Goal: Book appointment/travel/reservation

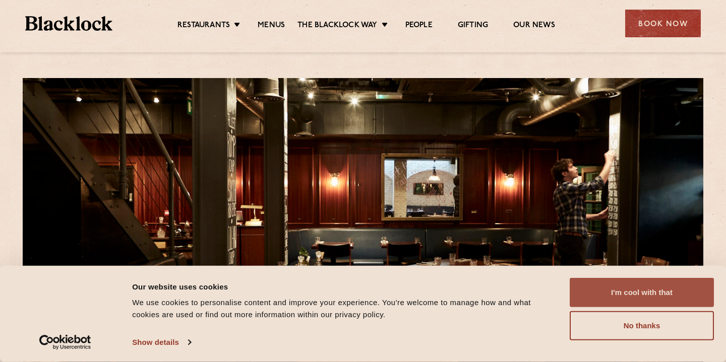
click at [626, 302] on button "I'm cool with that" at bounding box center [641, 292] width 144 height 29
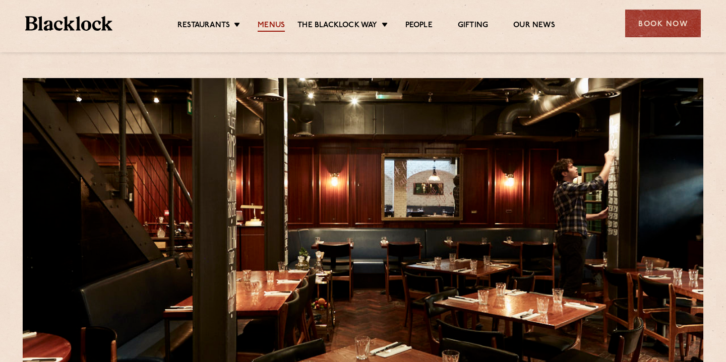
click at [279, 22] on link "Menus" at bounding box center [270, 26] width 27 height 11
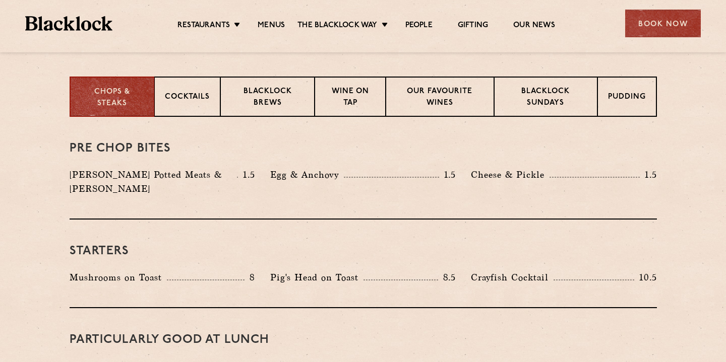
scroll to position [390, 0]
click at [526, 82] on div "Blacklock Sundays" at bounding box center [545, 96] width 103 height 40
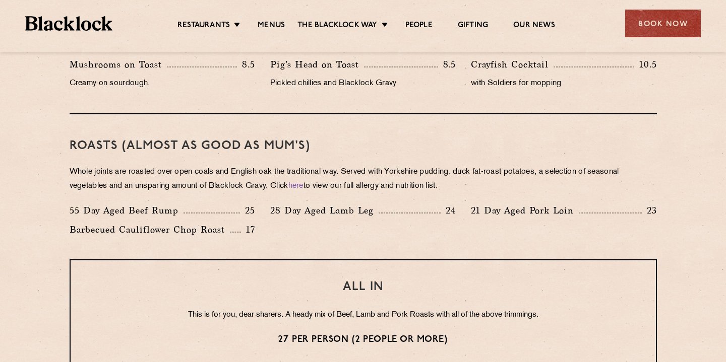
scroll to position [658, 0]
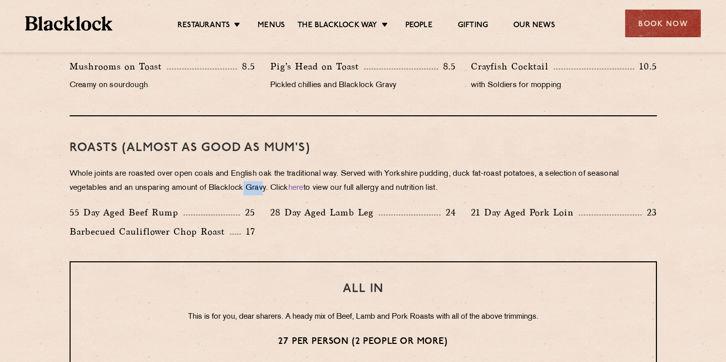
drag, startPoint x: 246, startPoint y: 186, endPoint x: 266, endPoint y: 188, distance: 19.3
click at [266, 188] on p "Whole joints are roasted over open coals and English oak the traditional way. S…" at bounding box center [363, 181] width 587 height 28
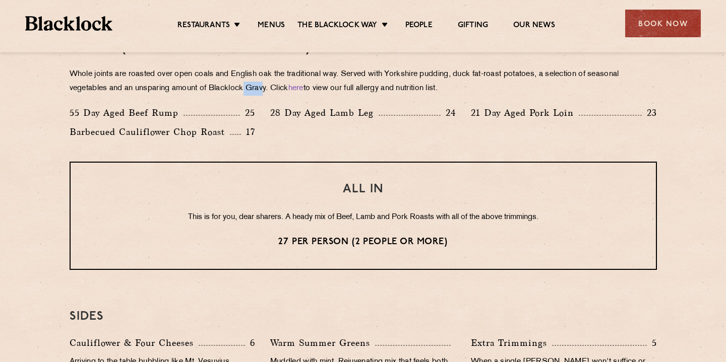
scroll to position [695, 0]
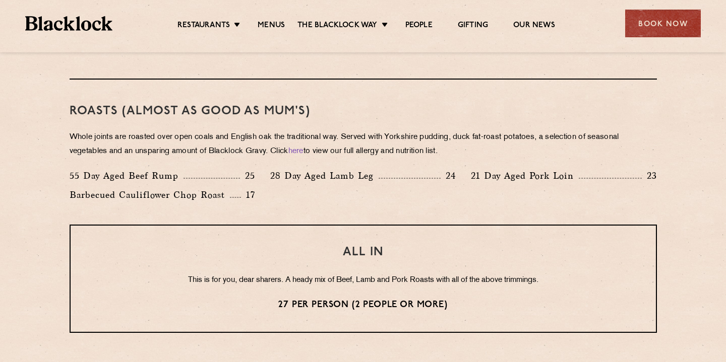
drag, startPoint x: 189, startPoint y: 175, endPoint x: 219, endPoint y: 176, distance: 30.2
click at [219, 176] on div "55 Day Aged Beef Rump 25" at bounding box center [162, 176] width 185 height 14
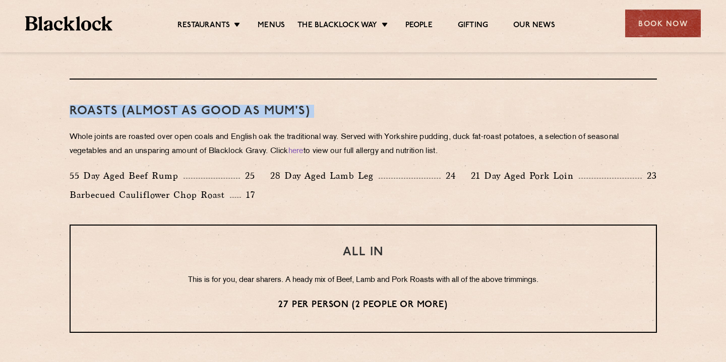
drag, startPoint x: 229, startPoint y: 102, endPoint x: 287, endPoint y: 119, distance: 60.4
click at [288, 120] on div "Roasts (Almost as good as Mum's) Whole joints are roasted over open coals and E…" at bounding box center [363, 152] width 587 height 145
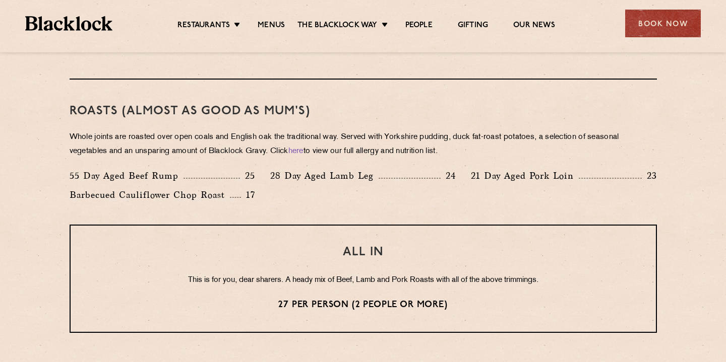
click at [378, 110] on h3 "Roasts (Almost as good as Mum's)" at bounding box center [363, 111] width 587 height 13
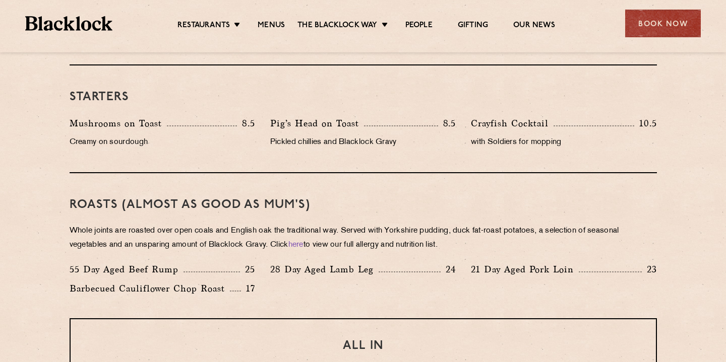
scroll to position [534, 0]
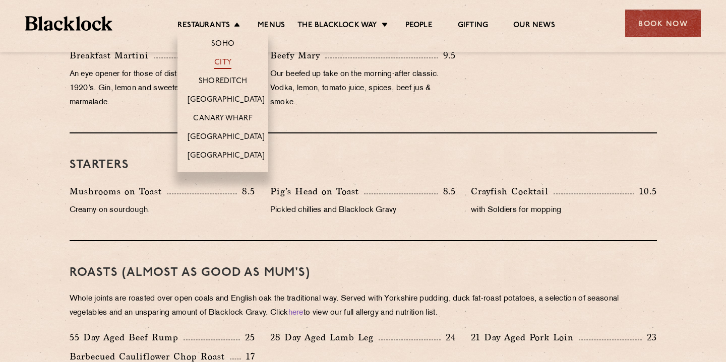
click at [220, 61] on link "City" at bounding box center [222, 63] width 17 height 11
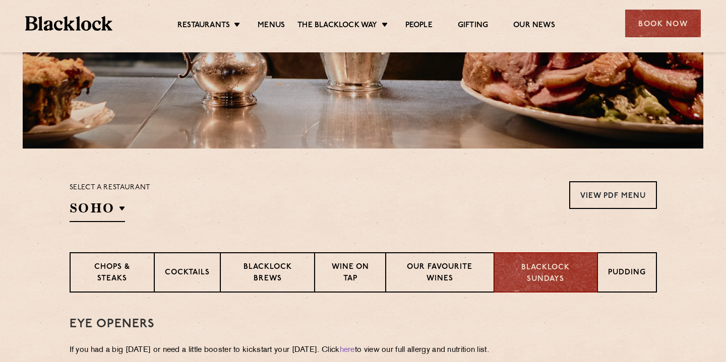
scroll to position [234, 0]
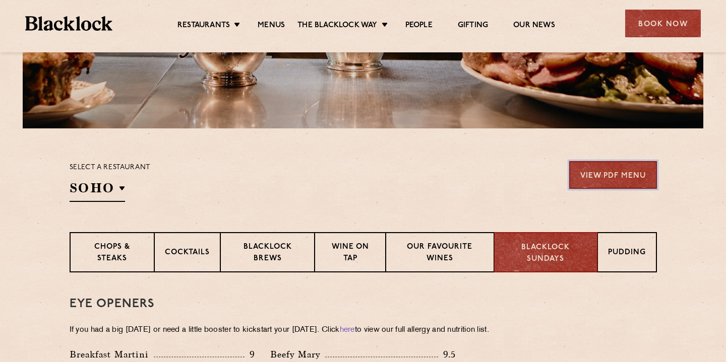
click at [587, 176] on link "View PDF Menu" at bounding box center [613, 175] width 88 height 28
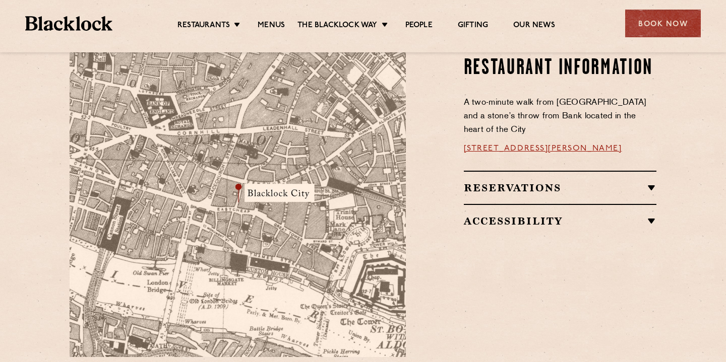
scroll to position [642, 0]
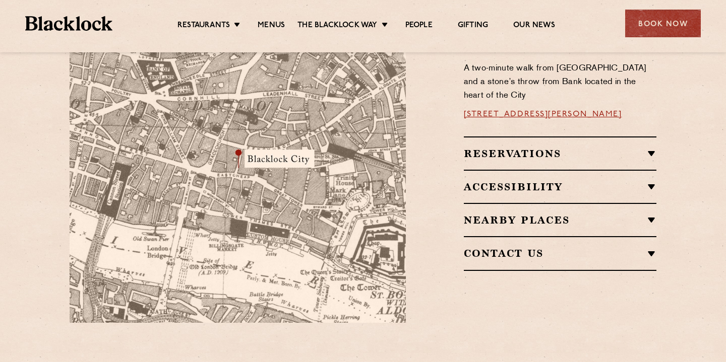
click at [481, 148] on h2 "Reservations" at bounding box center [560, 154] width 193 height 12
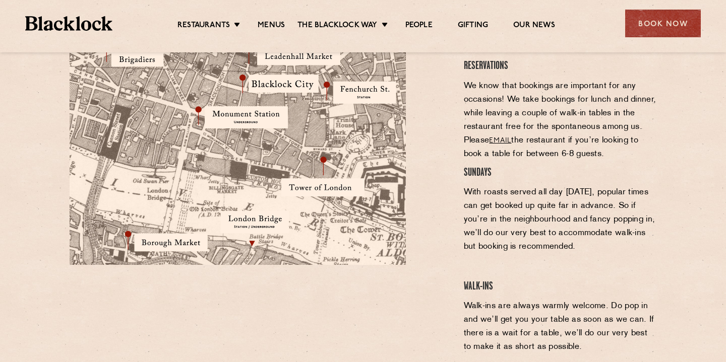
scroll to position [711, 0]
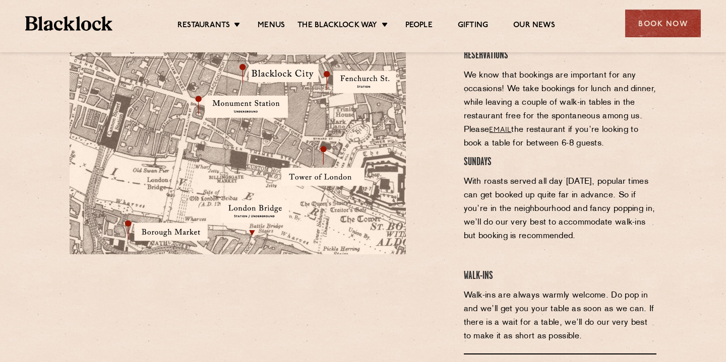
click at [482, 156] on h4 "SUNDAYS" at bounding box center [560, 163] width 193 height 14
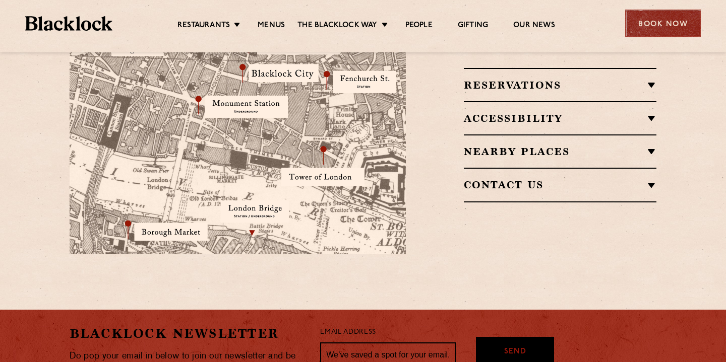
click at [640, 20] on div "Book Now" at bounding box center [663, 24] width 76 height 28
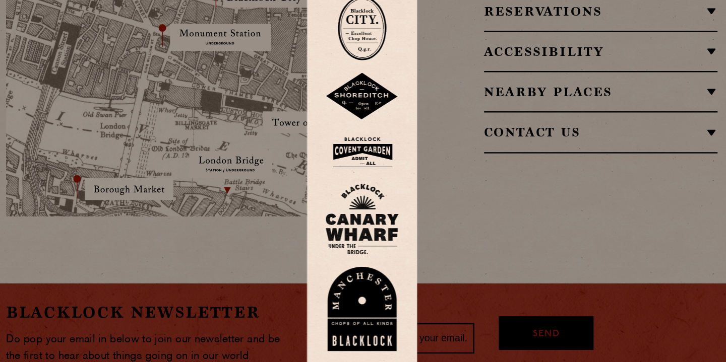
scroll to position [735, 0]
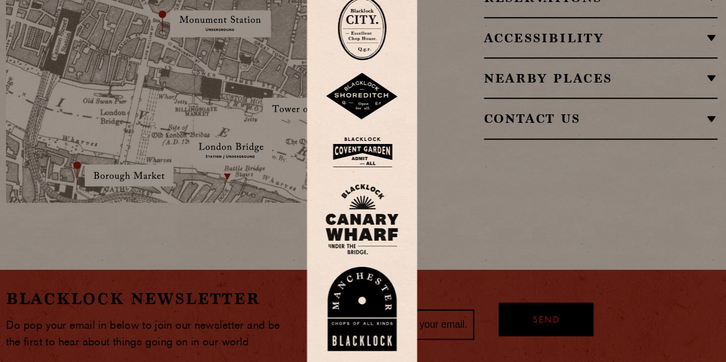
click at [356, 180] on img at bounding box center [363, 189] width 60 height 33
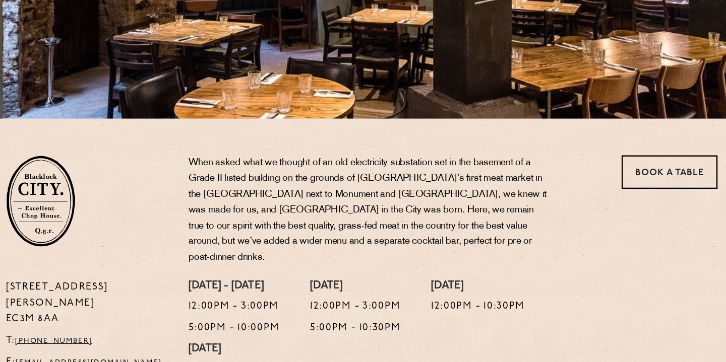
scroll to position [210, 0]
